Goal: Navigation & Orientation: Find specific page/section

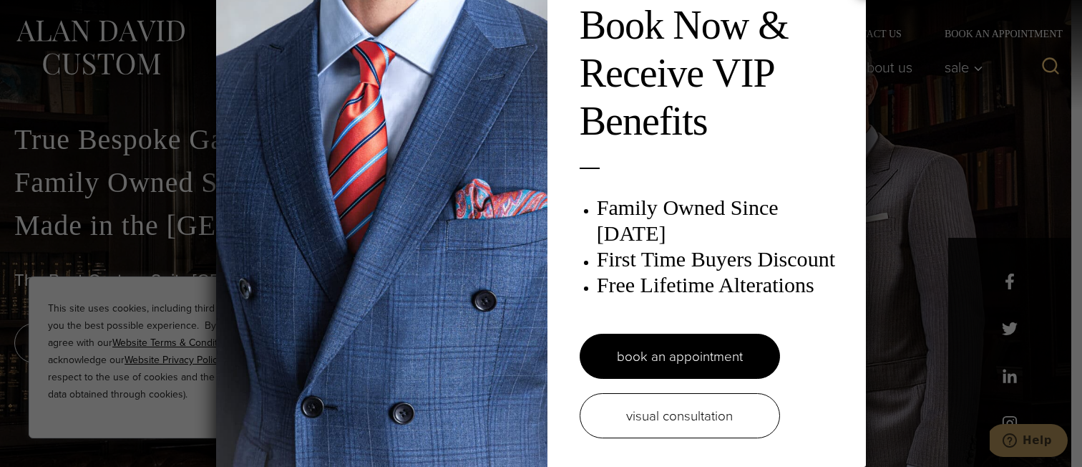
scroll to position [8, 0]
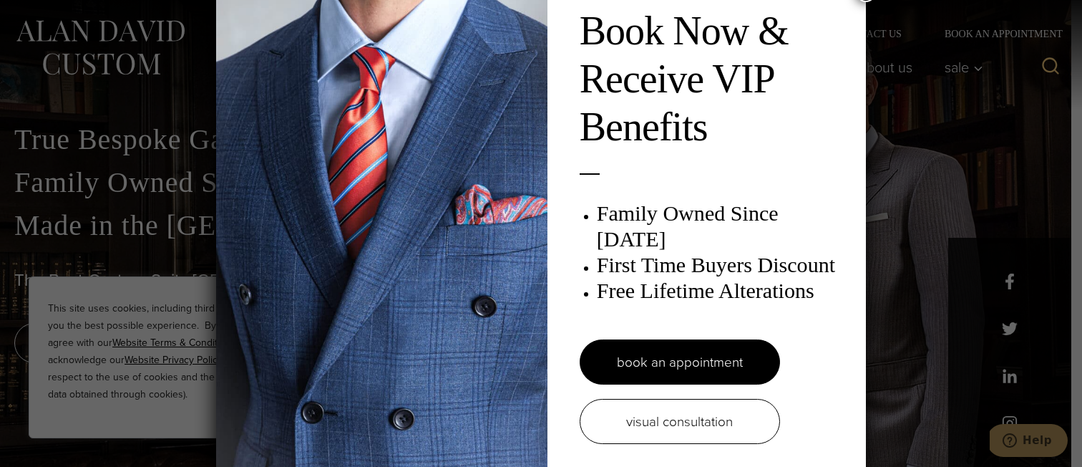
click at [958, 301] on div "Book Now & Receive VIP Benefits Family Owned Since 1913 First Time Buyers Disco…" at bounding box center [541, 233] width 1082 height 467
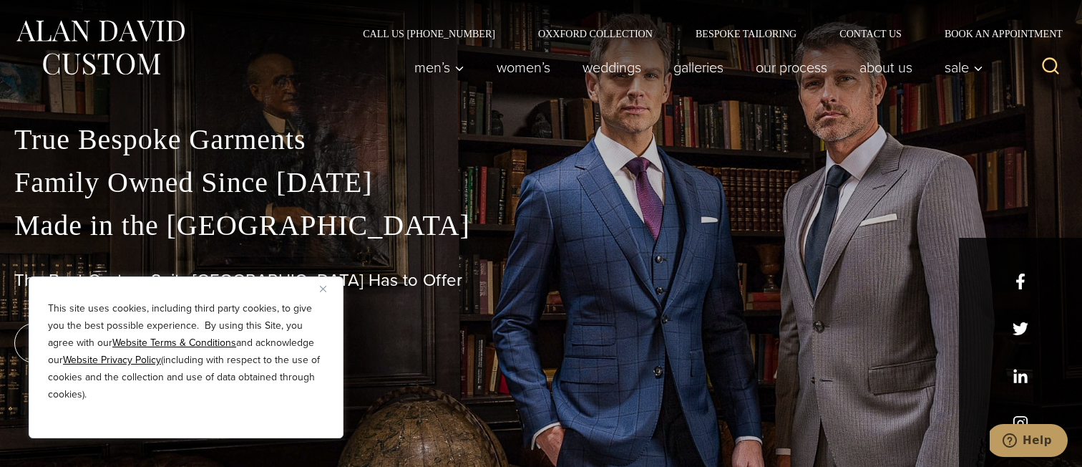
scroll to position [0, 0]
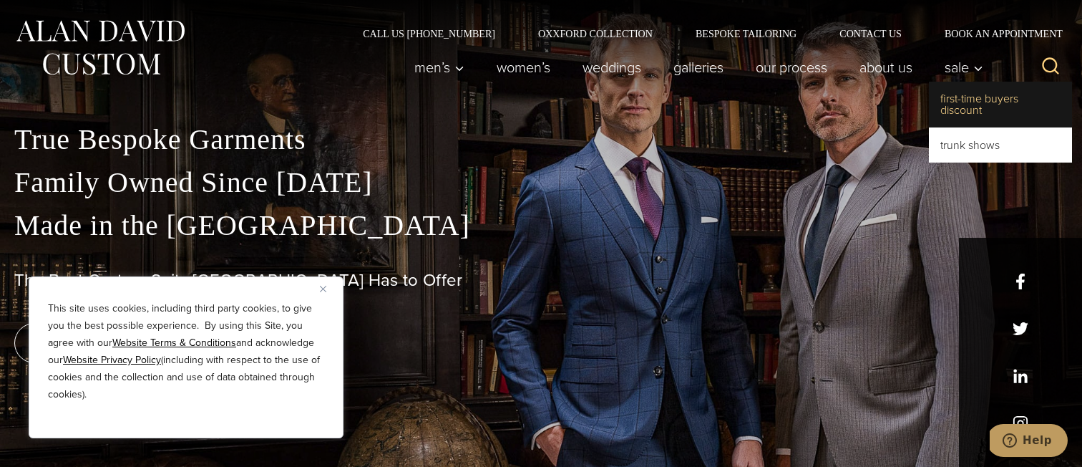
click at [955, 105] on link "First-Time Buyers Discount" at bounding box center [1000, 105] width 143 height 46
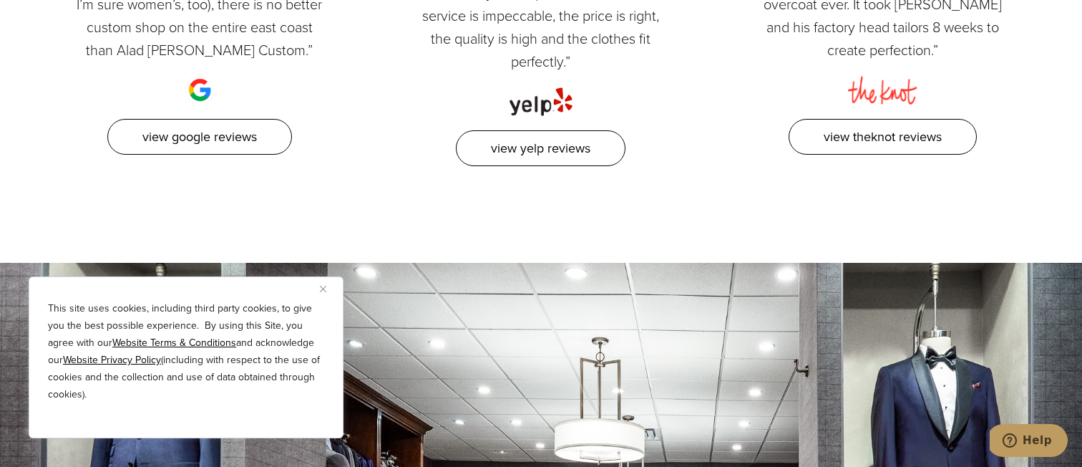
scroll to position [863, 0]
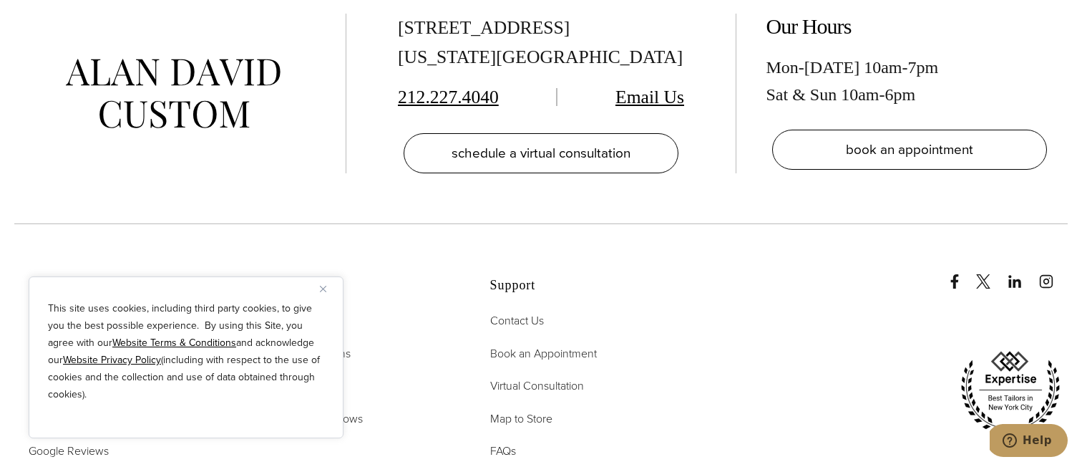
scroll to position [8185, 0]
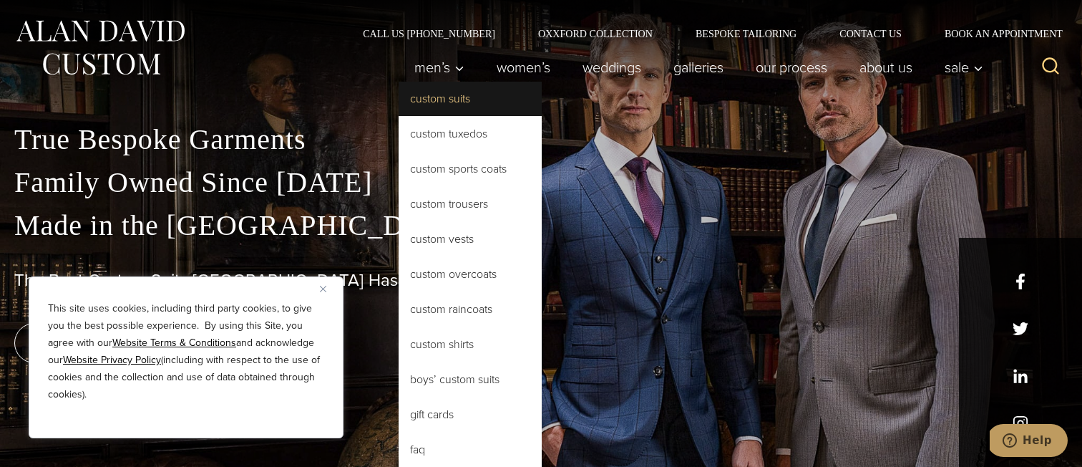
click at [437, 102] on link "Custom Suits" at bounding box center [470, 99] width 143 height 34
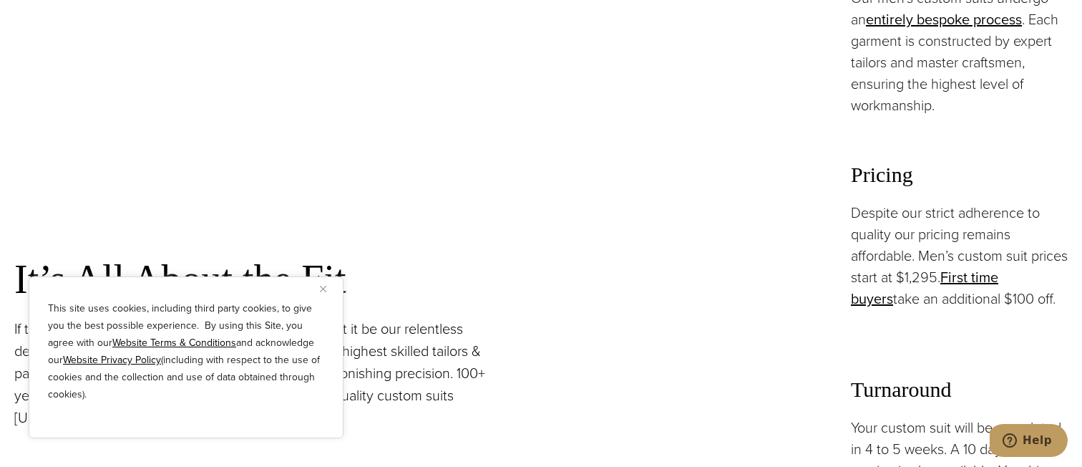
scroll to position [1011, 0]
